Goal: Navigation & Orientation: Understand site structure

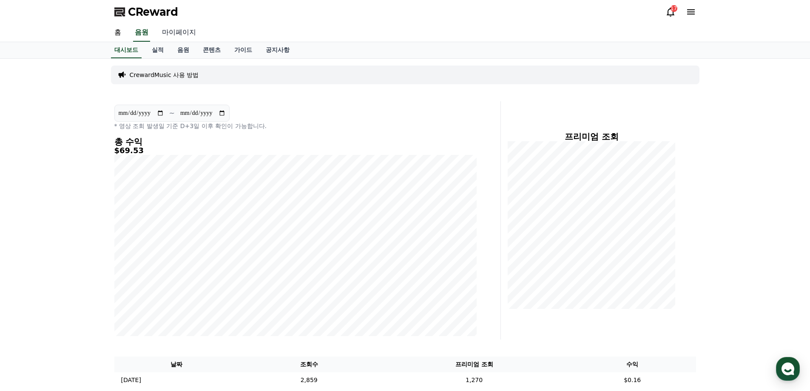
click at [178, 34] on link "마이페이지" at bounding box center [179, 33] width 48 height 18
select select "**********"
click at [162, 49] on link "실적" at bounding box center [158, 50] width 26 height 16
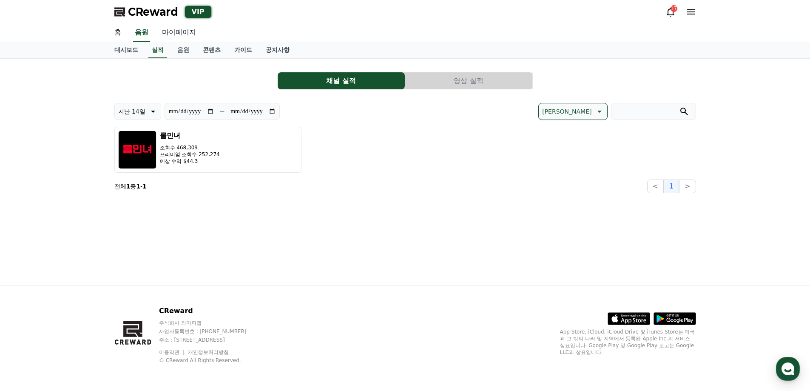
click at [176, 33] on link "마이페이지" at bounding box center [179, 33] width 48 height 18
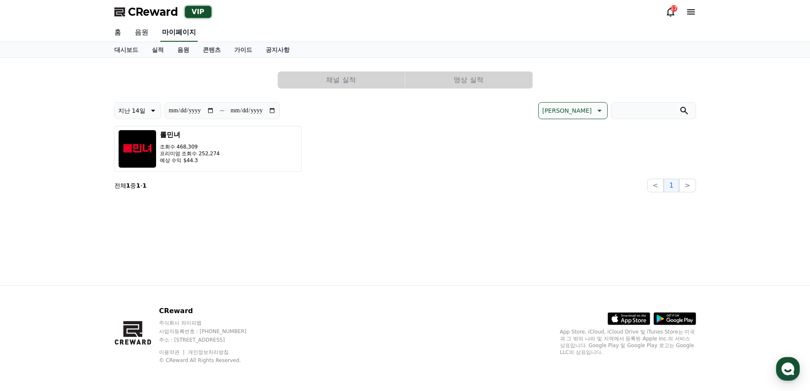
select select "**********"
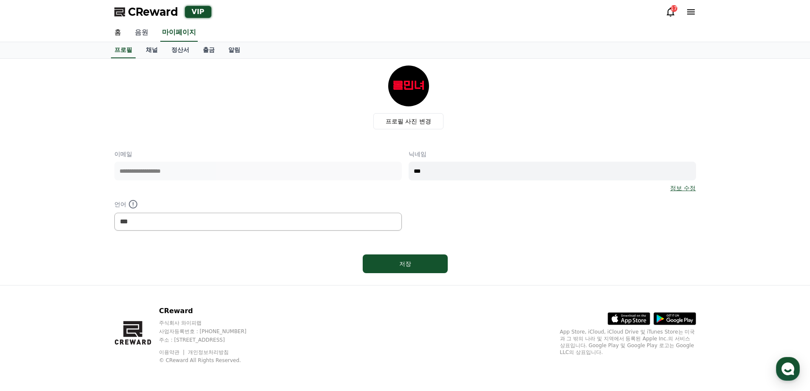
click at [138, 30] on link "음원" at bounding box center [141, 33] width 27 height 18
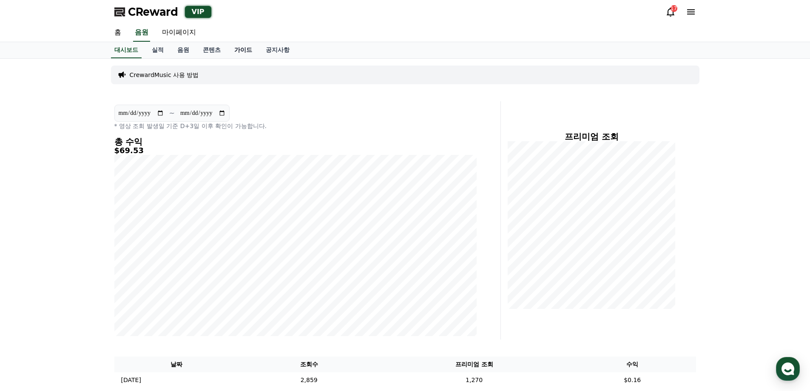
click at [246, 54] on link "가이드" at bounding box center [242, 50] width 31 height 16
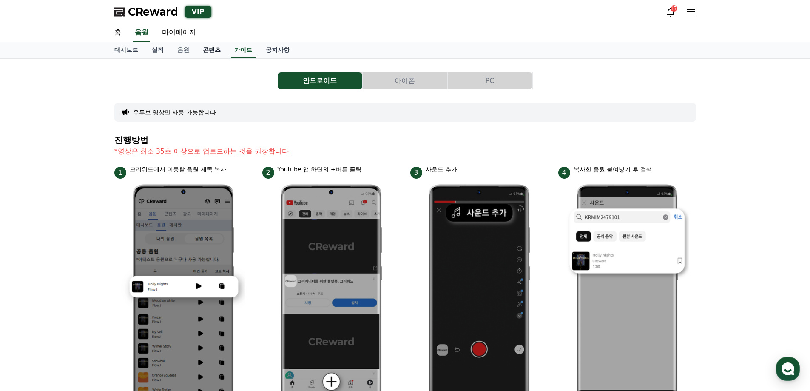
click at [210, 53] on link "콘텐츠" at bounding box center [211, 50] width 31 height 16
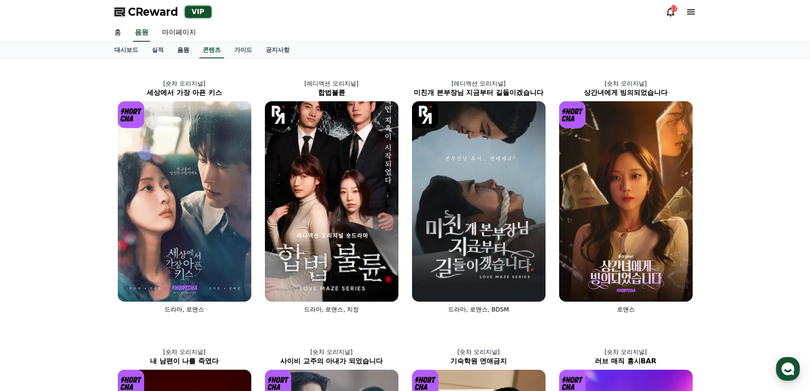
click at [181, 51] on link "음원" at bounding box center [183, 50] width 26 height 16
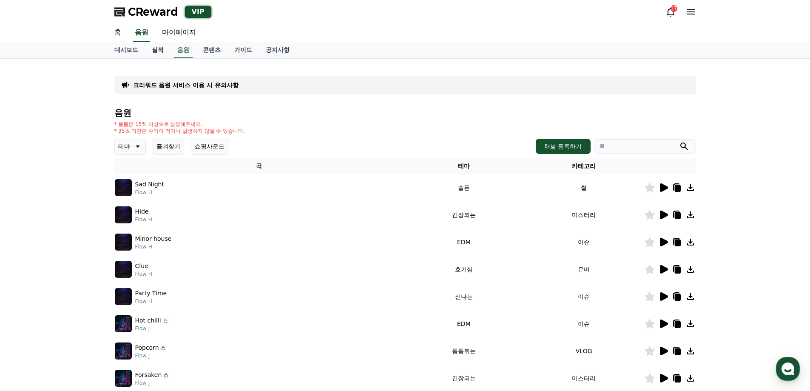
click at [154, 54] on link "실적" at bounding box center [158, 50] width 26 height 16
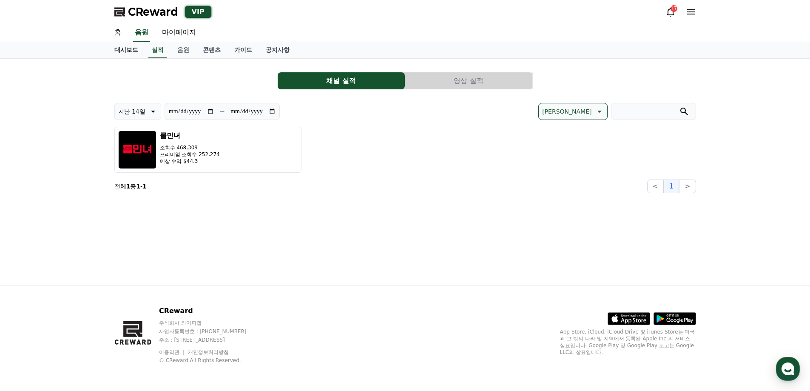
click at [136, 52] on link "대시보드" at bounding box center [126, 50] width 37 height 16
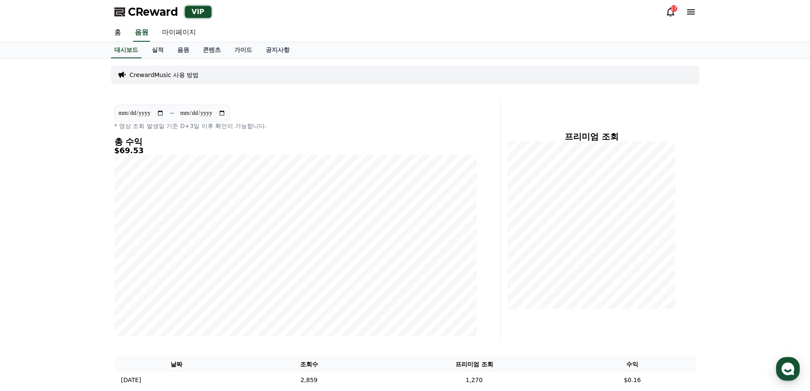
click at [182, 34] on link "마이페이지" at bounding box center [179, 33] width 48 height 18
select select "**********"
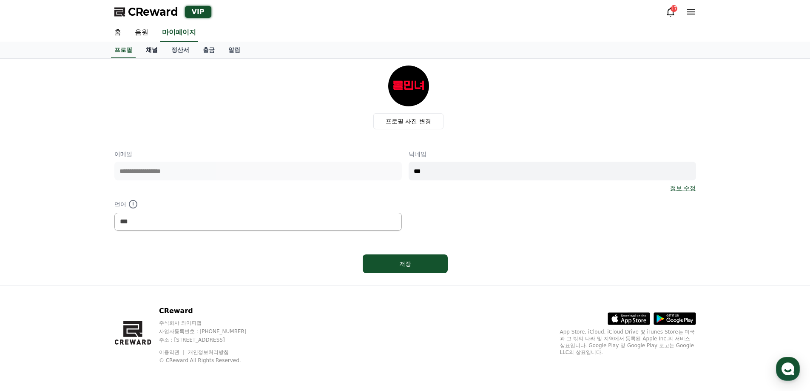
click at [149, 51] on link "채널" at bounding box center [152, 50] width 26 height 16
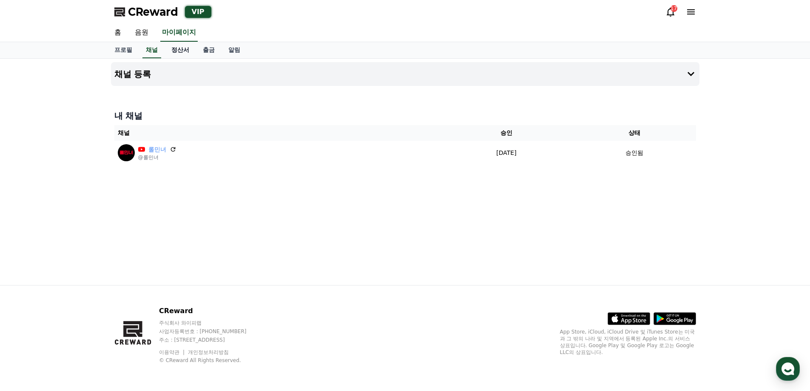
click at [177, 51] on link "정산서" at bounding box center [180, 50] width 31 height 16
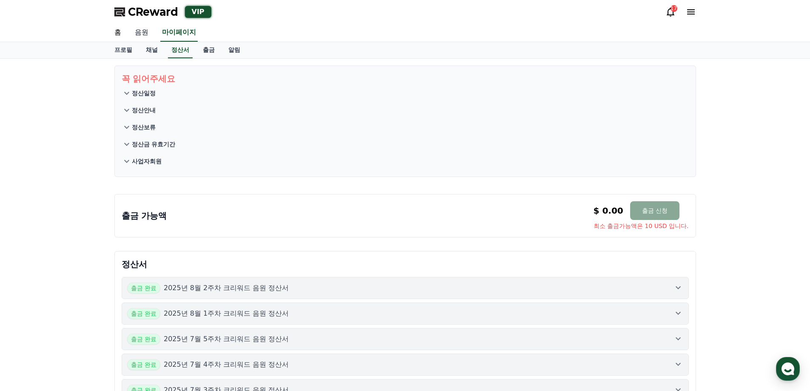
click at [142, 29] on link "음원" at bounding box center [141, 33] width 27 height 18
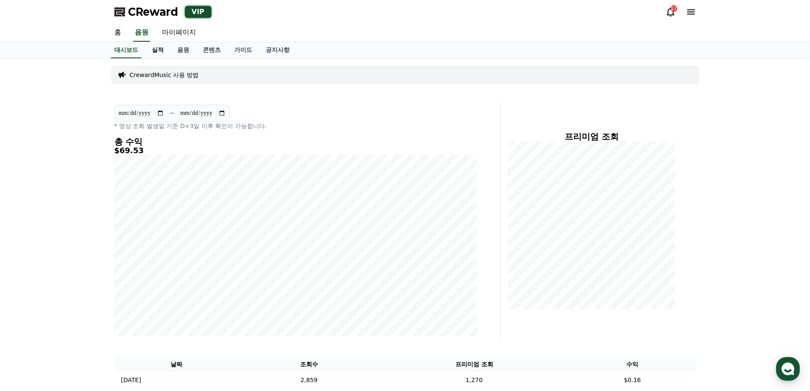
click at [156, 52] on link "실적" at bounding box center [158, 50] width 26 height 16
